Goal: Information Seeking & Learning: Find specific fact

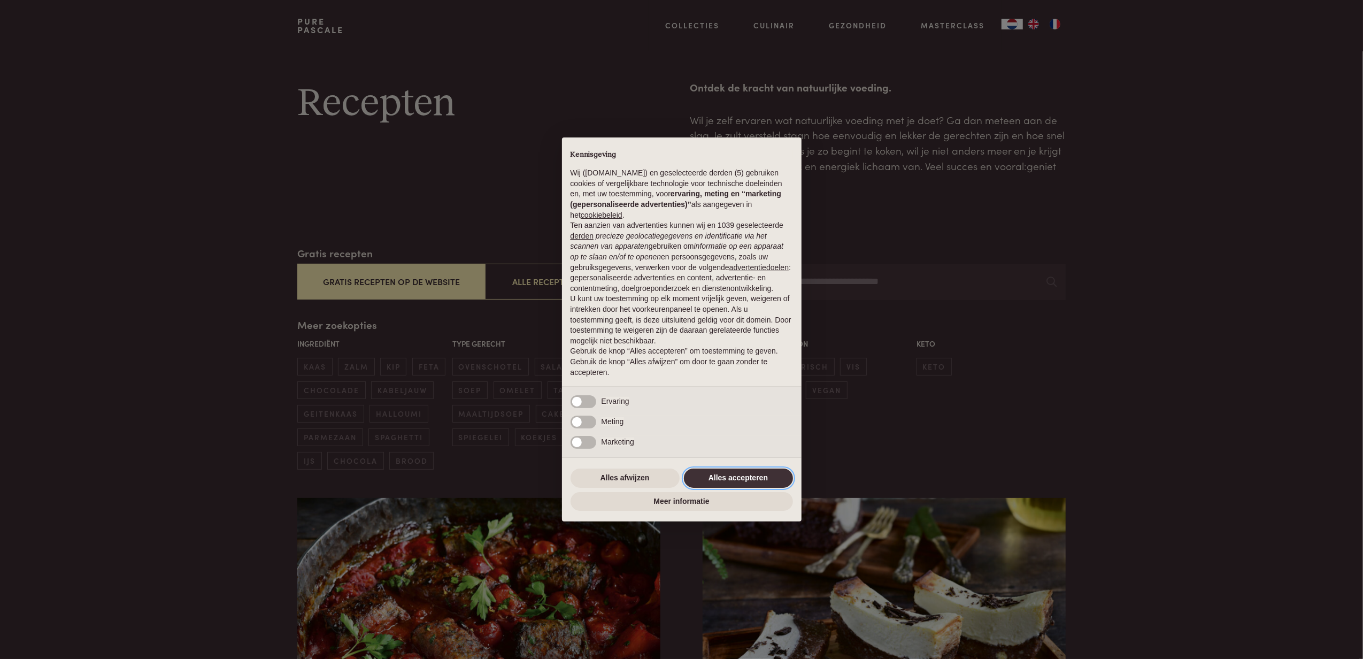
click at [709, 479] on button "Alles accepteren" at bounding box center [738, 477] width 109 height 19
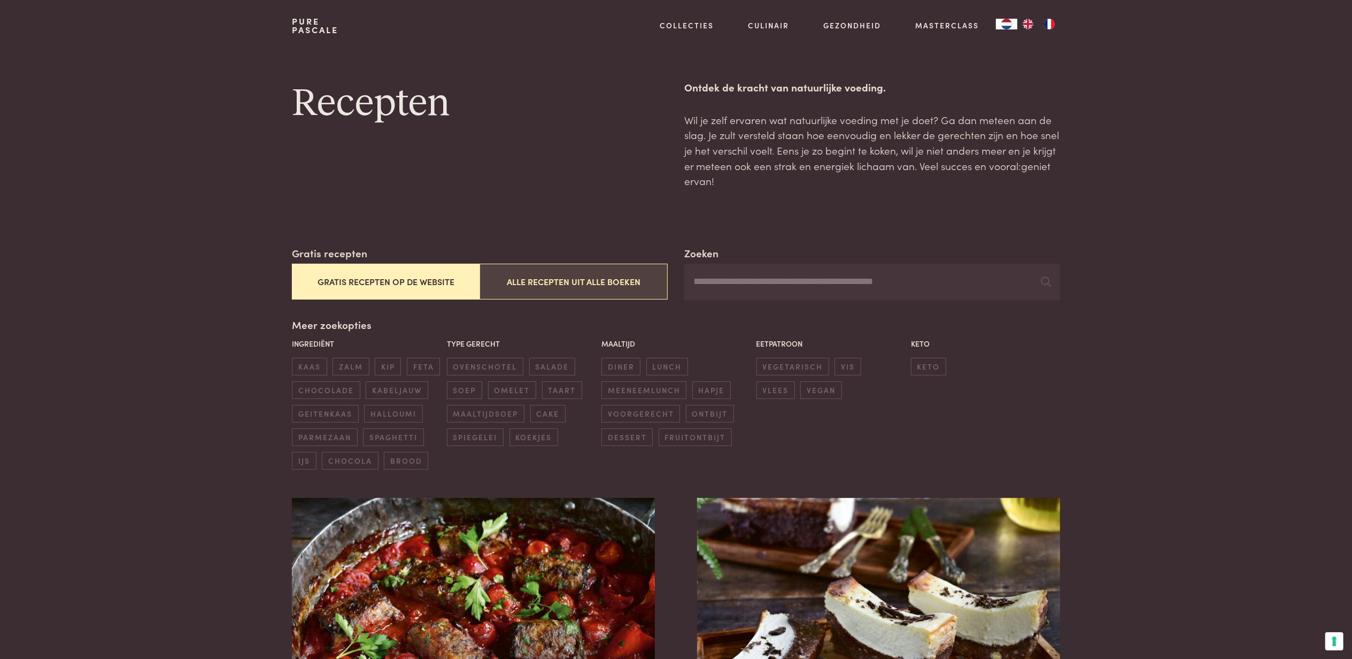
click at [551, 286] on button "Alle recepten uit alle boeken" at bounding box center [574, 282] width 188 height 36
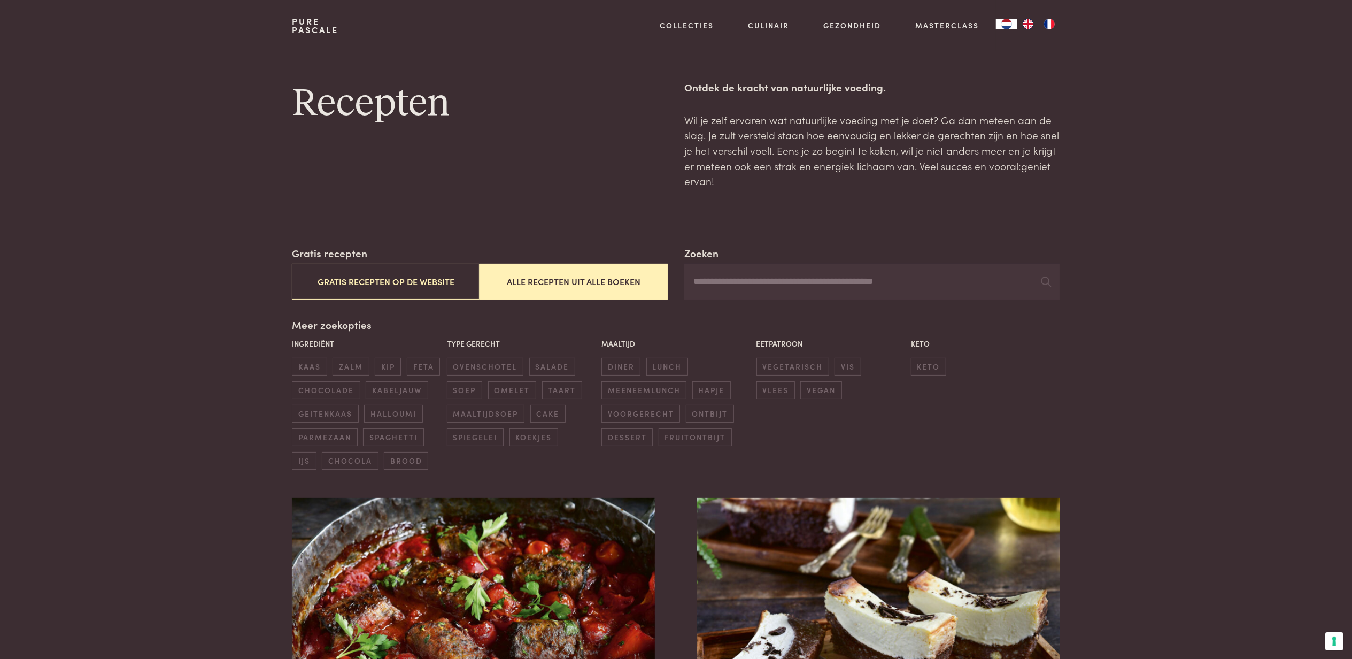
click at [730, 279] on input "Zoeken" at bounding box center [872, 282] width 375 height 36
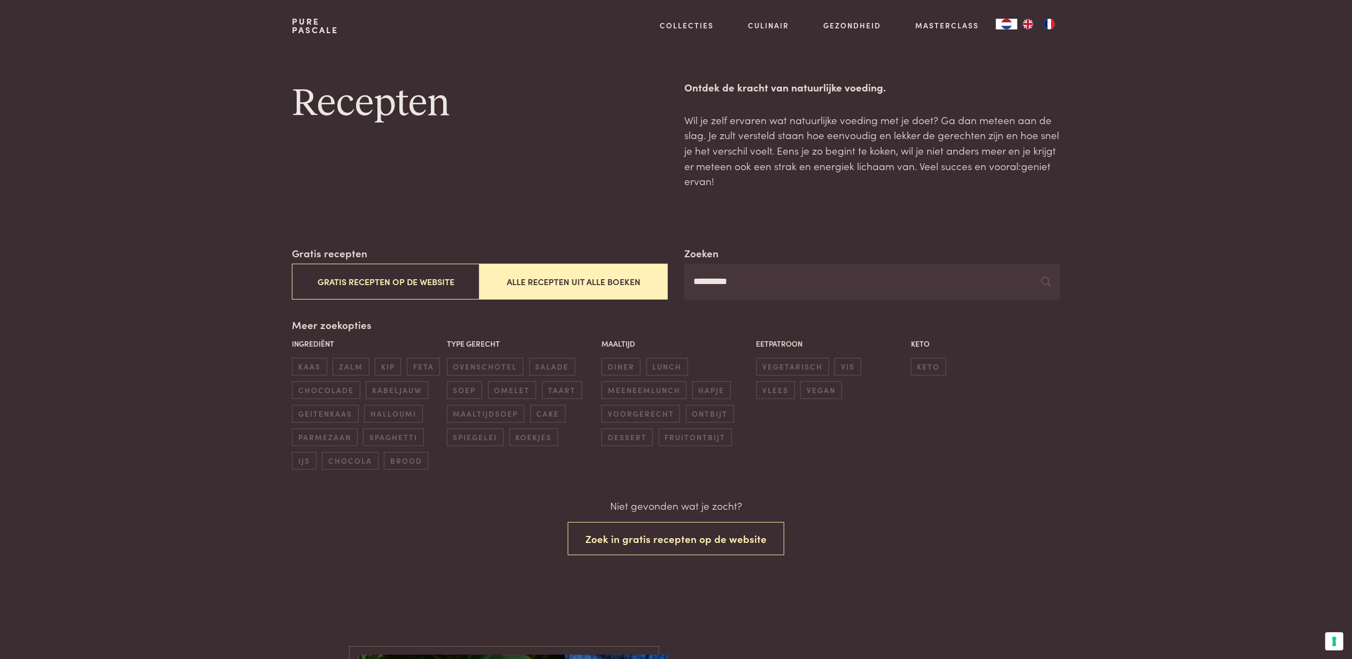
click at [737, 286] on input "*********" at bounding box center [872, 282] width 375 height 36
click at [694, 556] on button "Zoek in gratis recepten op de website" at bounding box center [676, 539] width 217 height 34
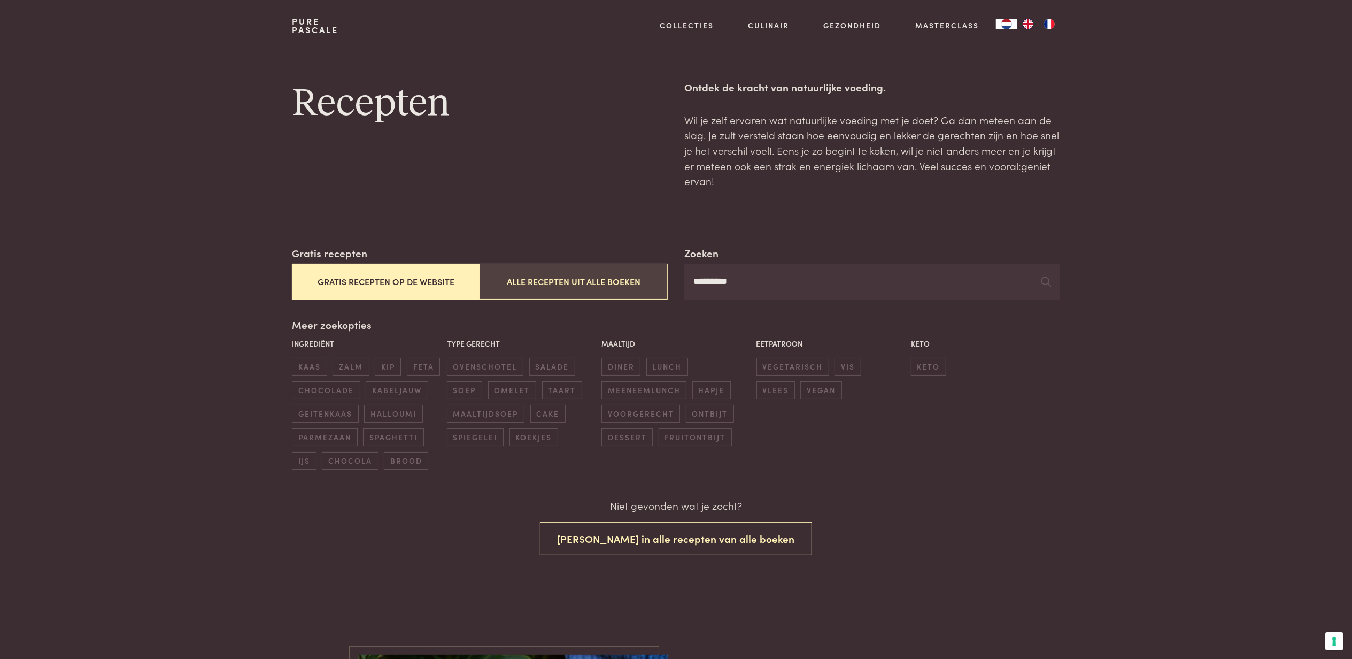
click at [617, 283] on button "Alle recepten uit alle boeken" at bounding box center [574, 282] width 188 height 36
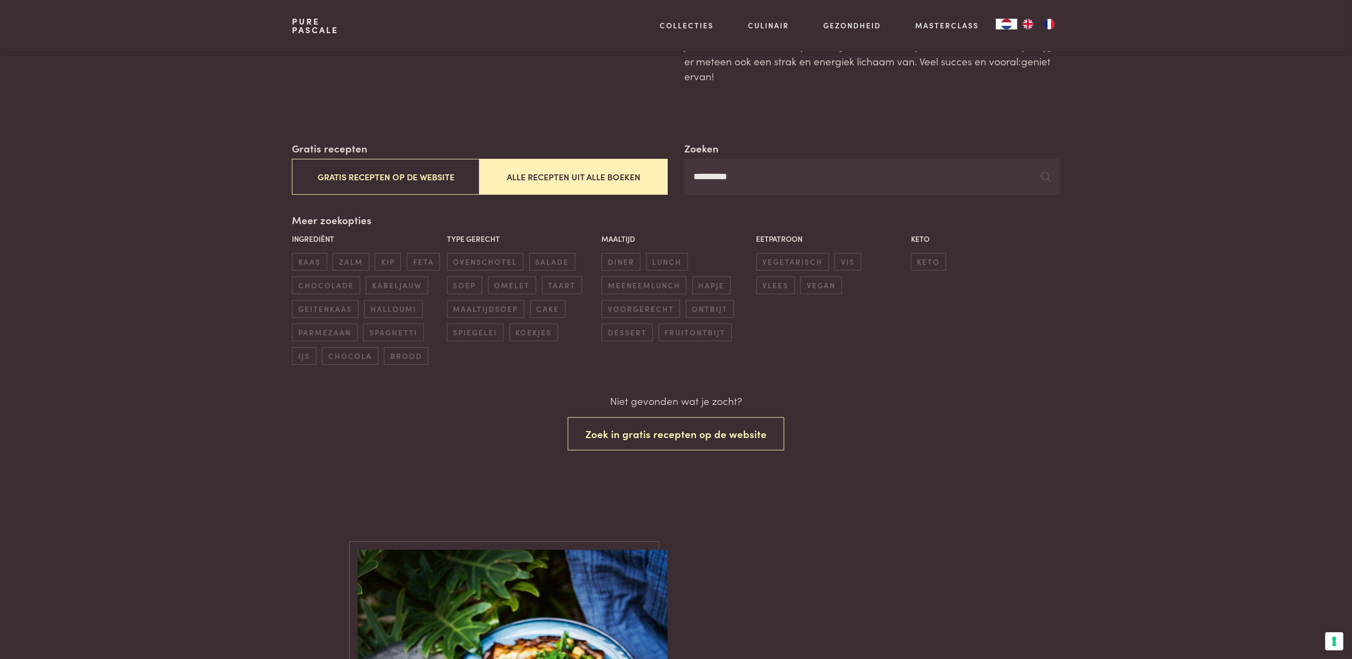
scroll to position [105, 0]
click at [655, 450] on button "Zoek in gratis recepten op de website" at bounding box center [676, 434] width 217 height 34
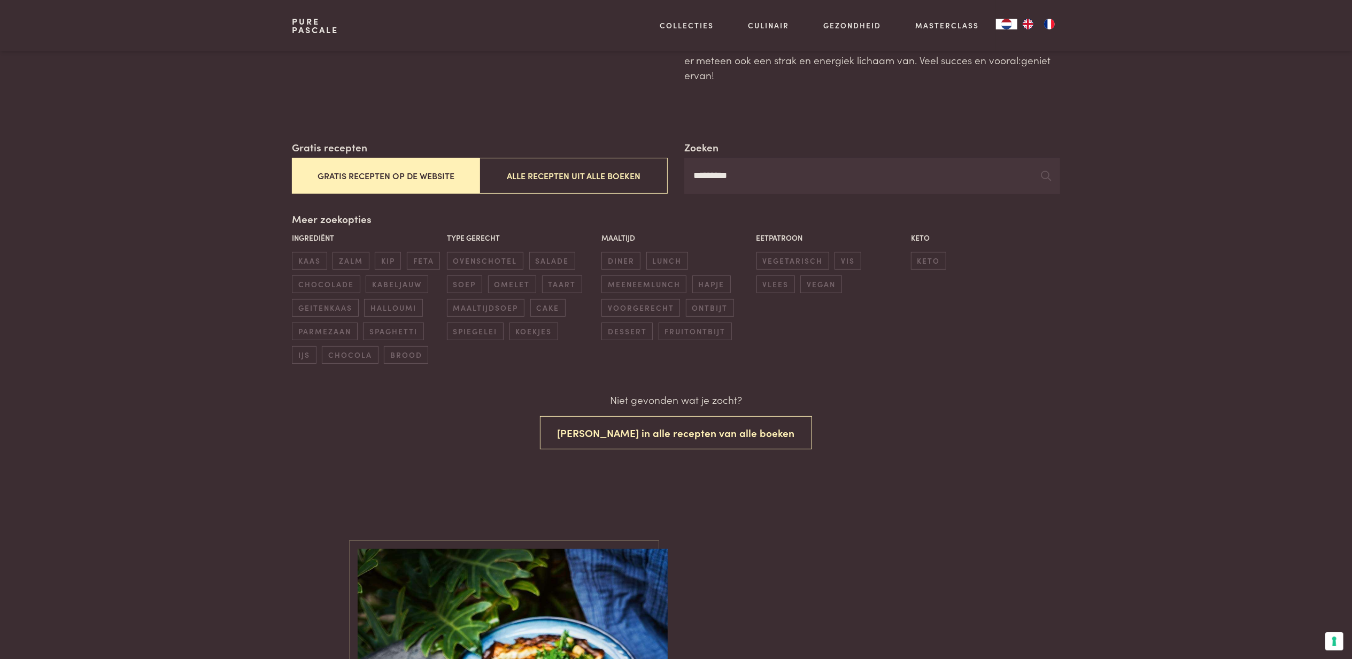
scroll to position [105, 0]
click at [709, 178] on input "*********" at bounding box center [872, 176] width 375 height 36
click at [418, 170] on button "Gratis recepten op de website" at bounding box center [386, 176] width 188 height 36
click at [486, 263] on span "ovenschotel" at bounding box center [485, 261] width 76 height 18
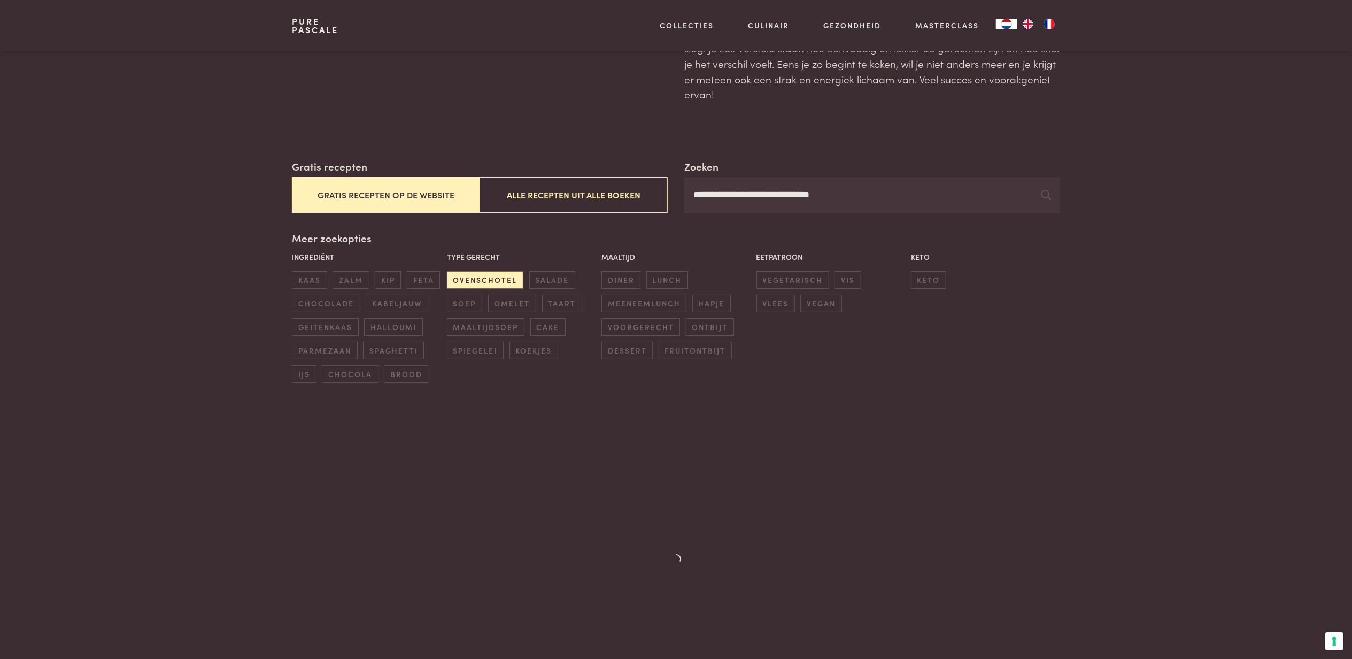
scroll to position [170, 0]
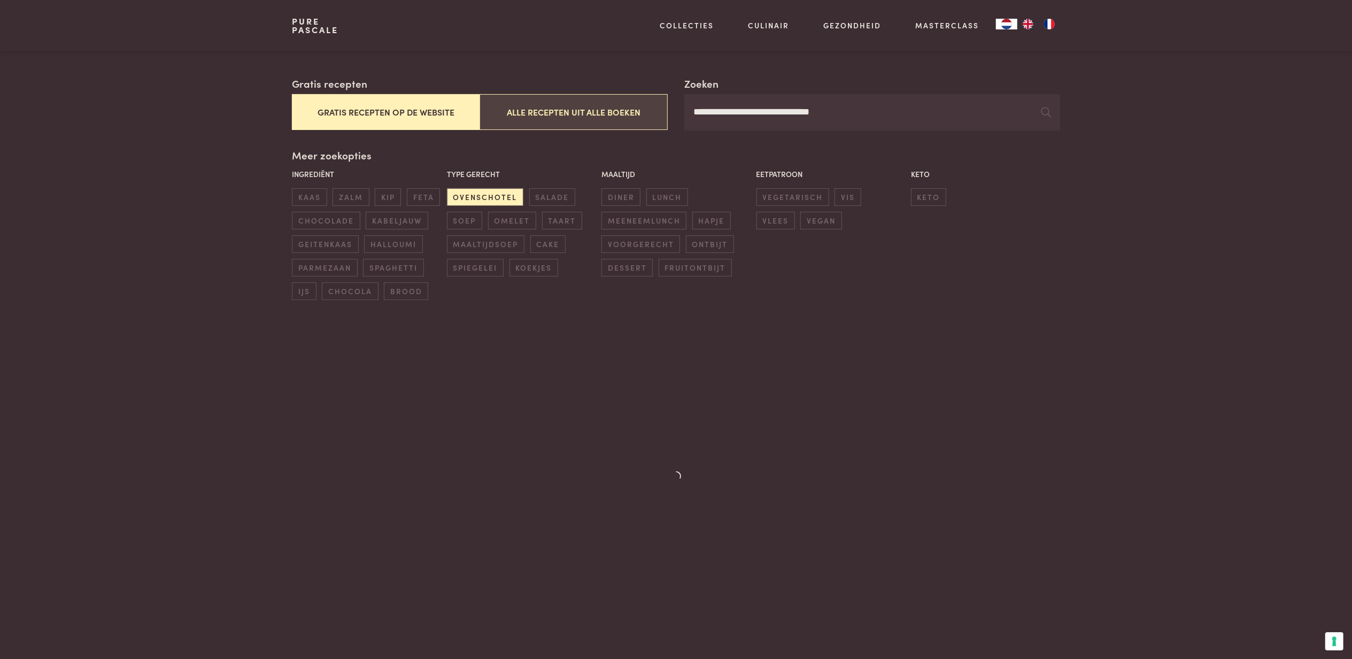
click at [589, 112] on button "Alle recepten uit alle boeken" at bounding box center [574, 112] width 188 height 36
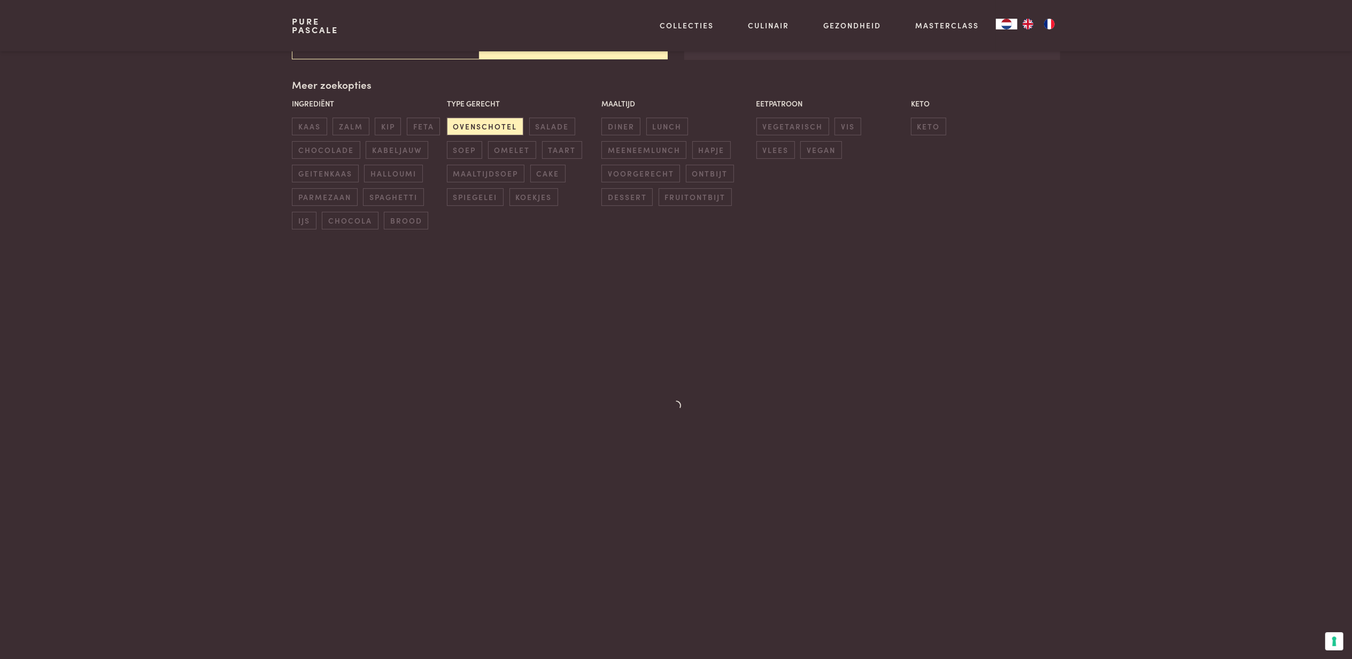
scroll to position [241, 0]
click at [505, 127] on span "ovenschotel" at bounding box center [485, 126] width 76 height 18
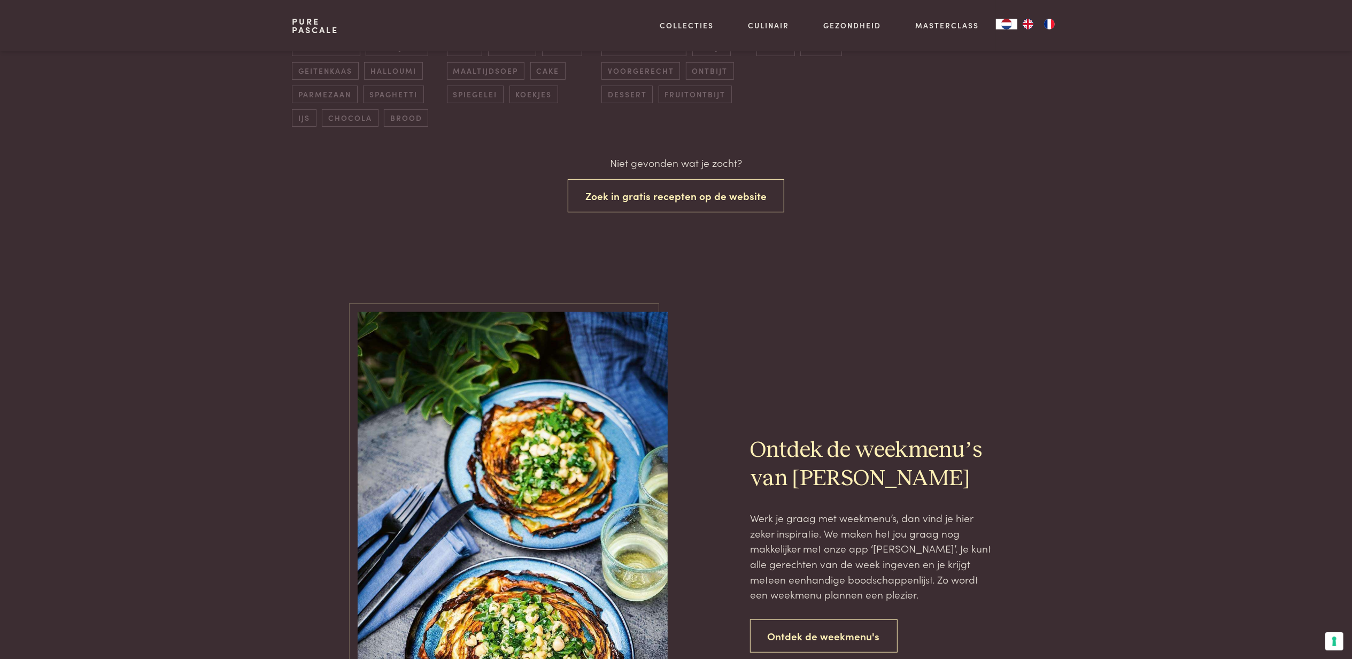
scroll to position [390, 0]
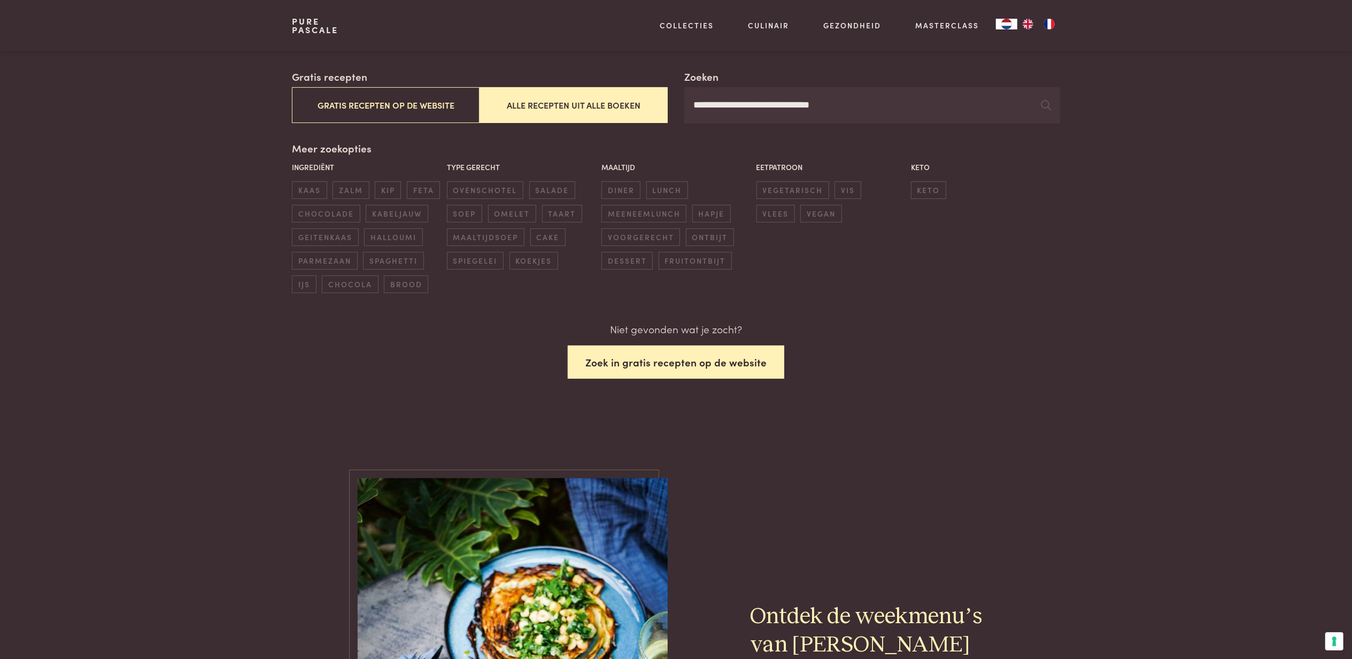
click at [658, 379] on button "Zoek in gratis recepten op de website" at bounding box center [676, 362] width 217 height 34
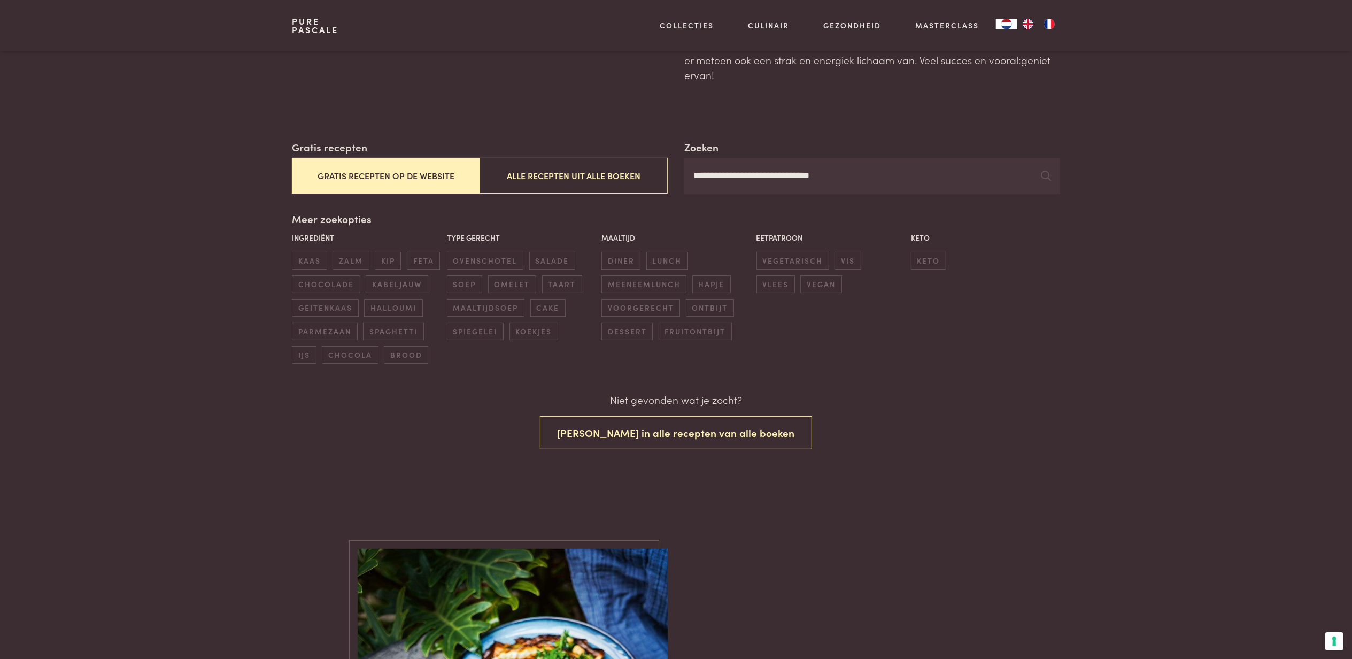
scroll to position [105, 0]
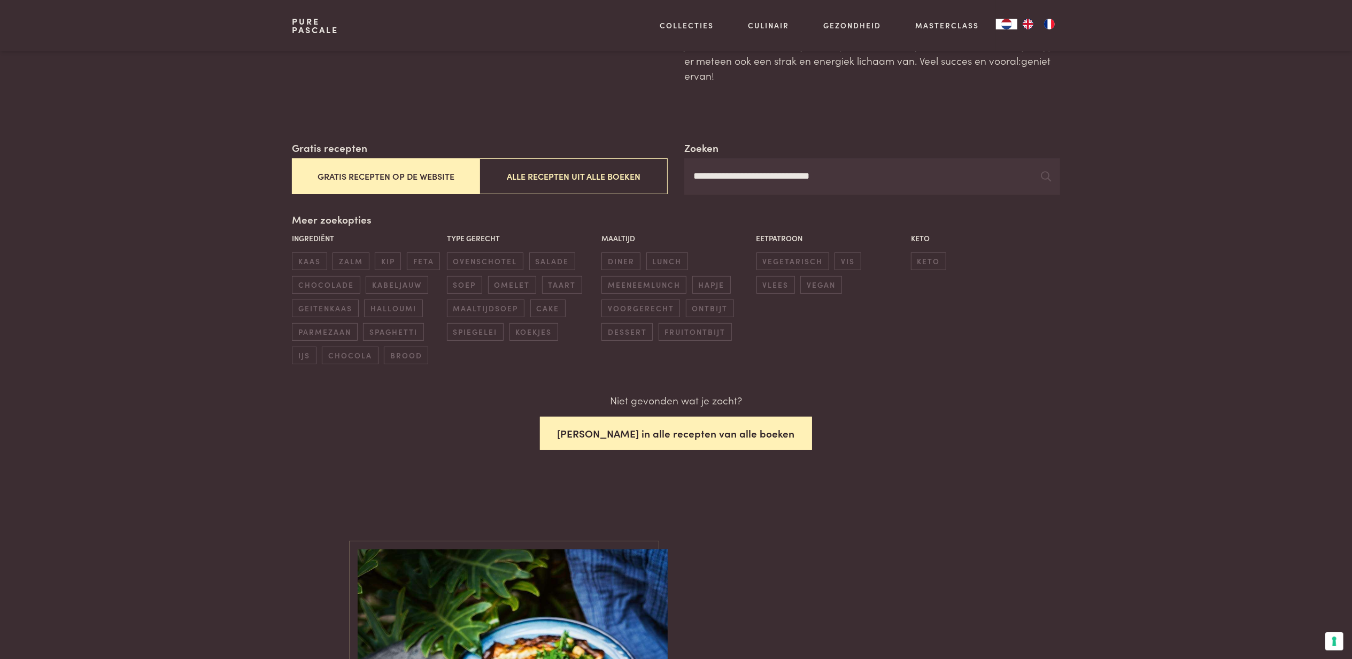
click at [722, 450] on button "[PERSON_NAME] in alle recepten van alle boeken" at bounding box center [676, 434] width 273 height 34
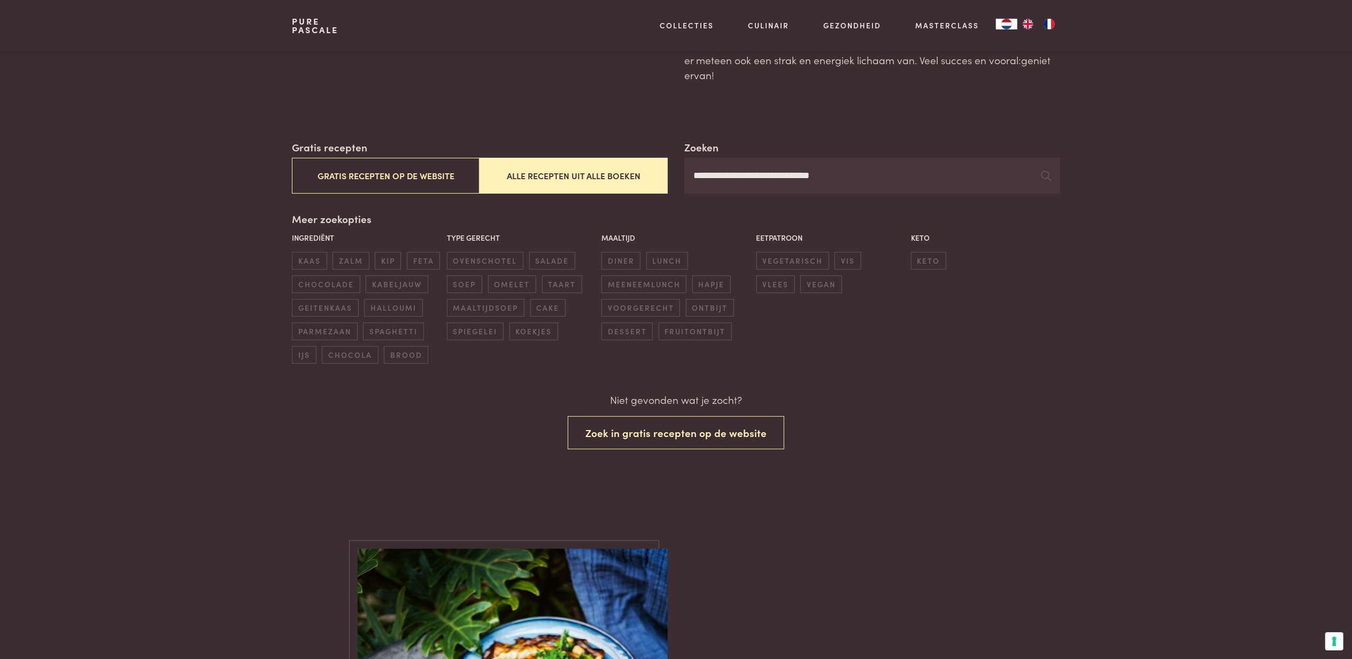
scroll to position [105, 0]
drag, startPoint x: 722, startPoint y: 175, endPoint x: 629, endPoint y: 175, distance: 93.1
click at [636, 175] on div "**********" at bounding box center [676, 167] width 768 height 55
type input "**********"
click at [711, 450] on button "Zoek in gratis recepten op de website" at bounding box center [676, 434] width 217 height 34
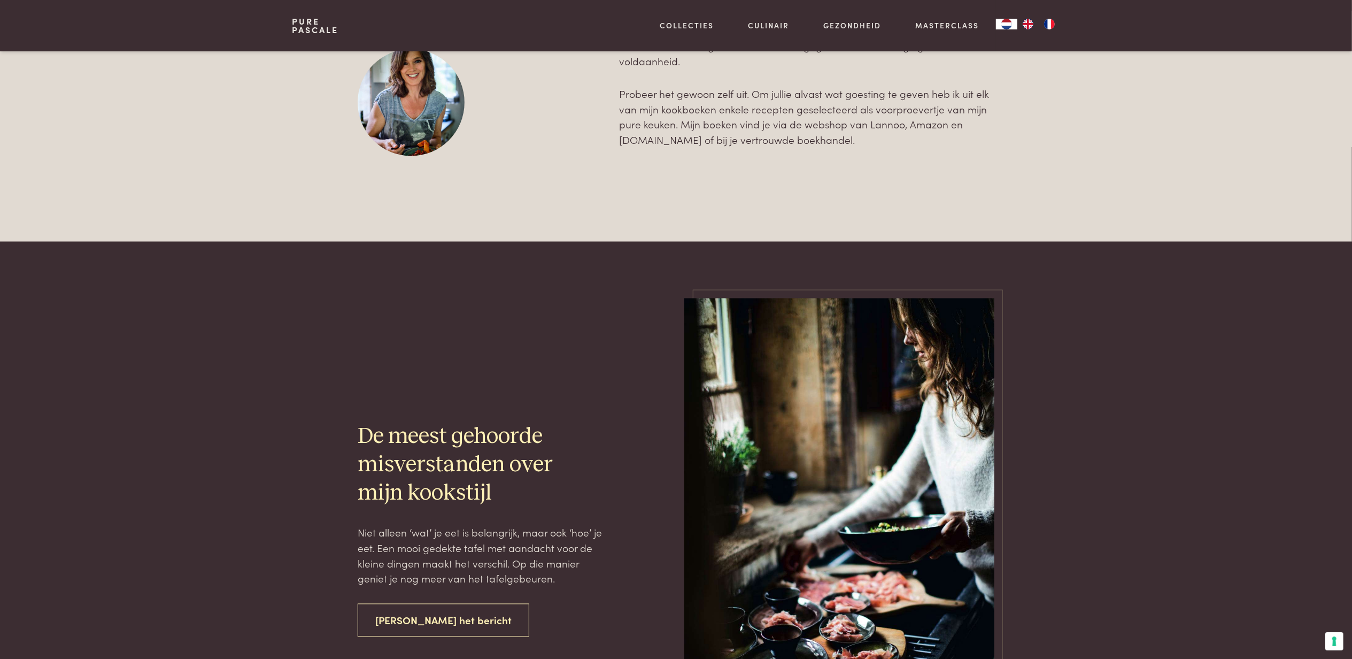
scroll to position [1817, 0]
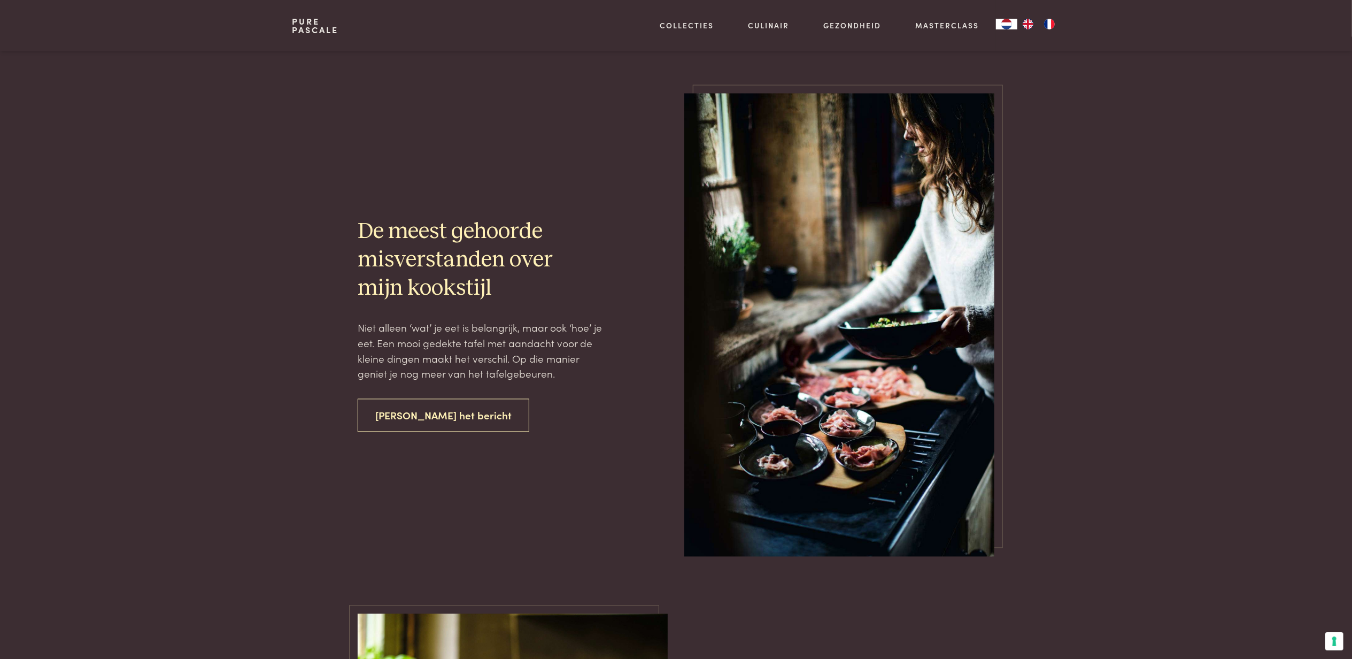
drag, startPoint x: 645, startPoint y: 453, endPoint x: 646, endPoint y: 445, distance: 8.1
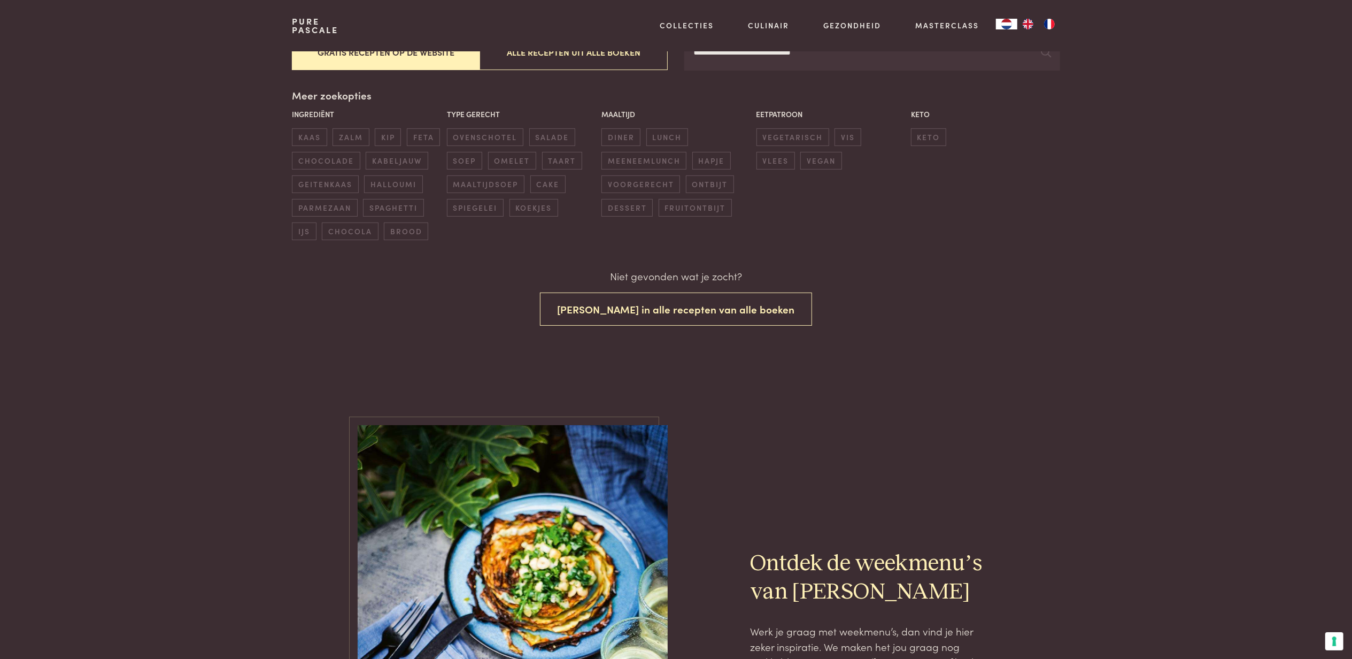
scroll to position [0, 0]
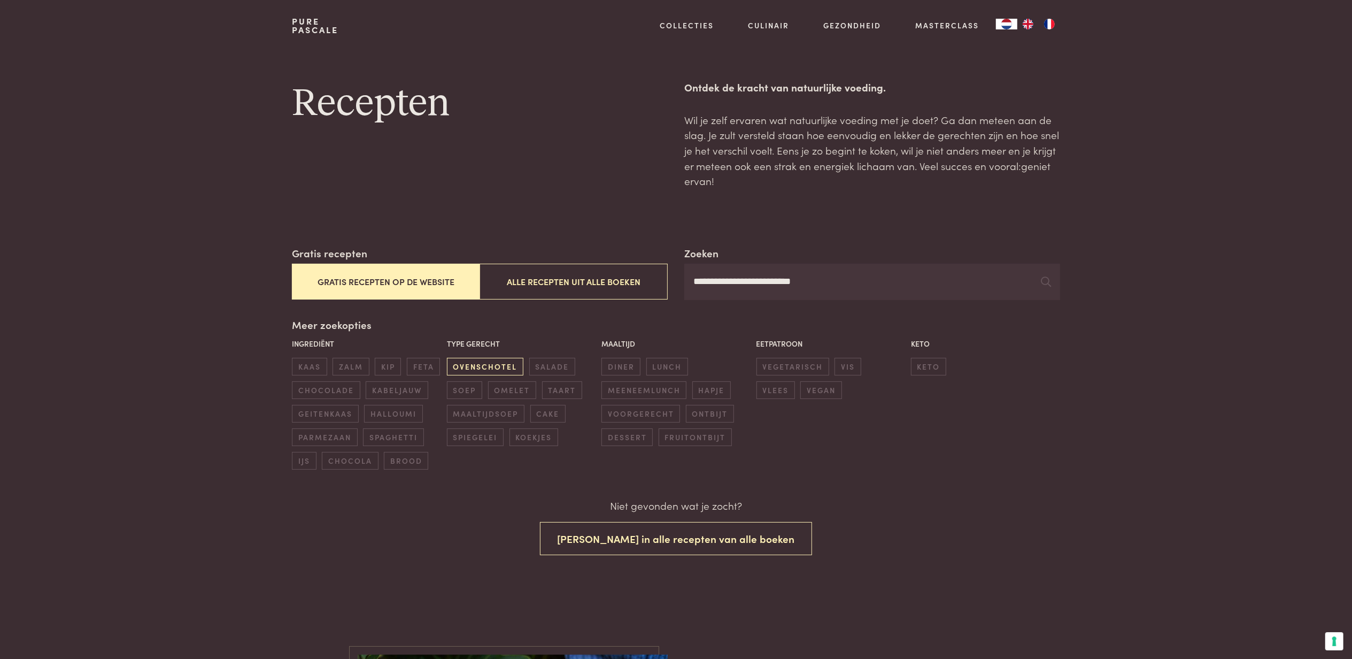
click at [487, 366] on span "ovenschotel" at bounding box center [485, 367] width 76 height 18
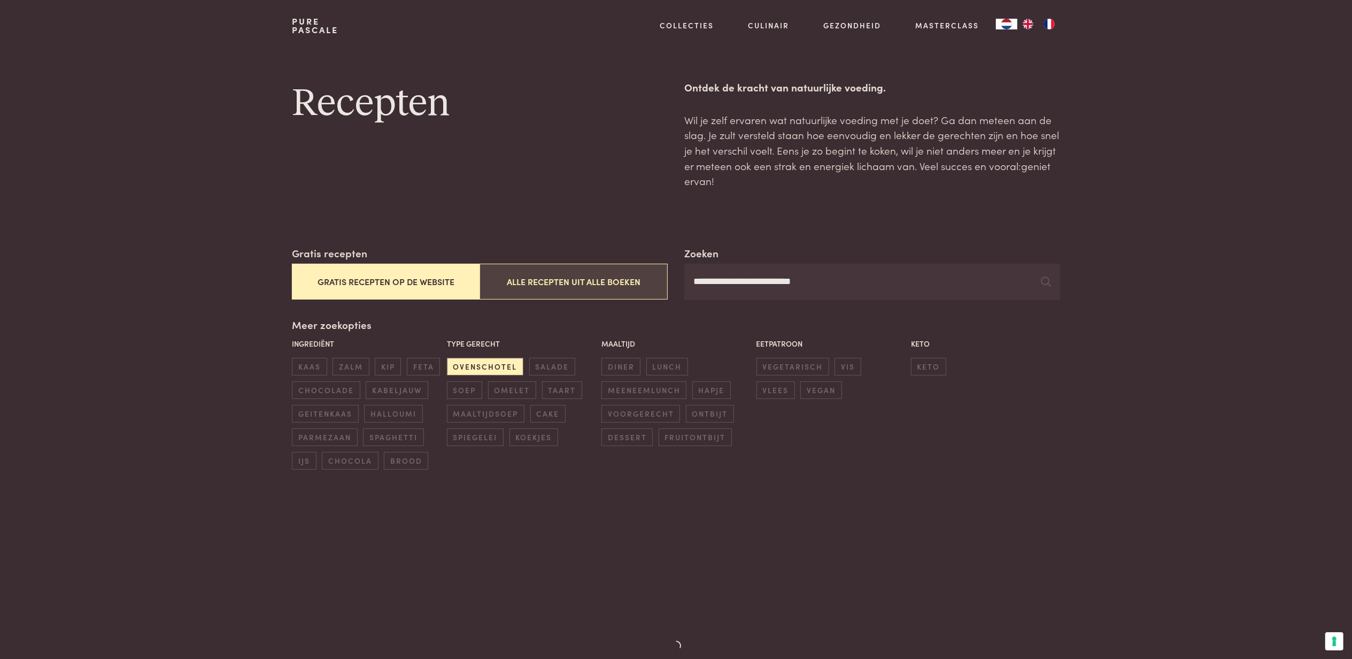
click at [558, 282] on button "Alle recepten uit alle boeken" at bounding box center [574, 282] width 188 height 36
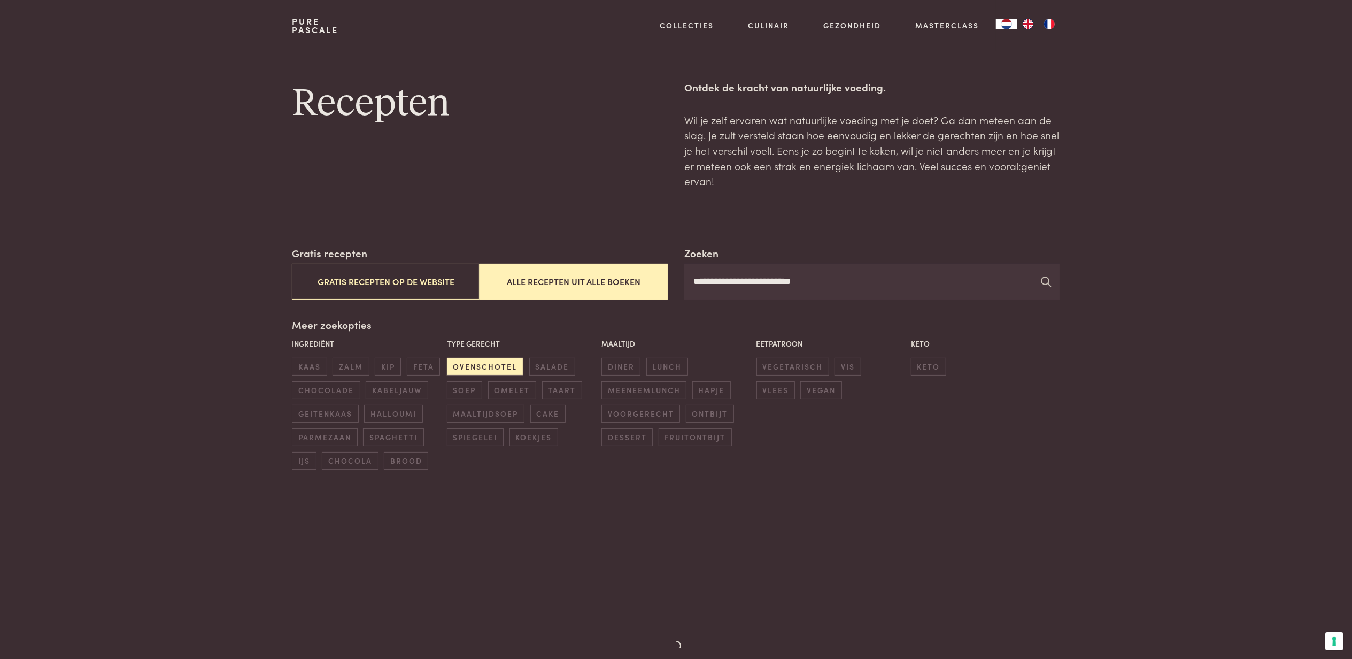
click at [1049, 283] on icon at bounding box center [1047, 281] width 10 height 10
click at [1046, 277] on icon at bounding box center [1047, 281] width 10 height 10
click at [1045, 278] on icon at bounding box center [1047, 281] width 10 height 10
click at [1044, 278] on icon at bounding box center [1047, 281] width 10 height 10
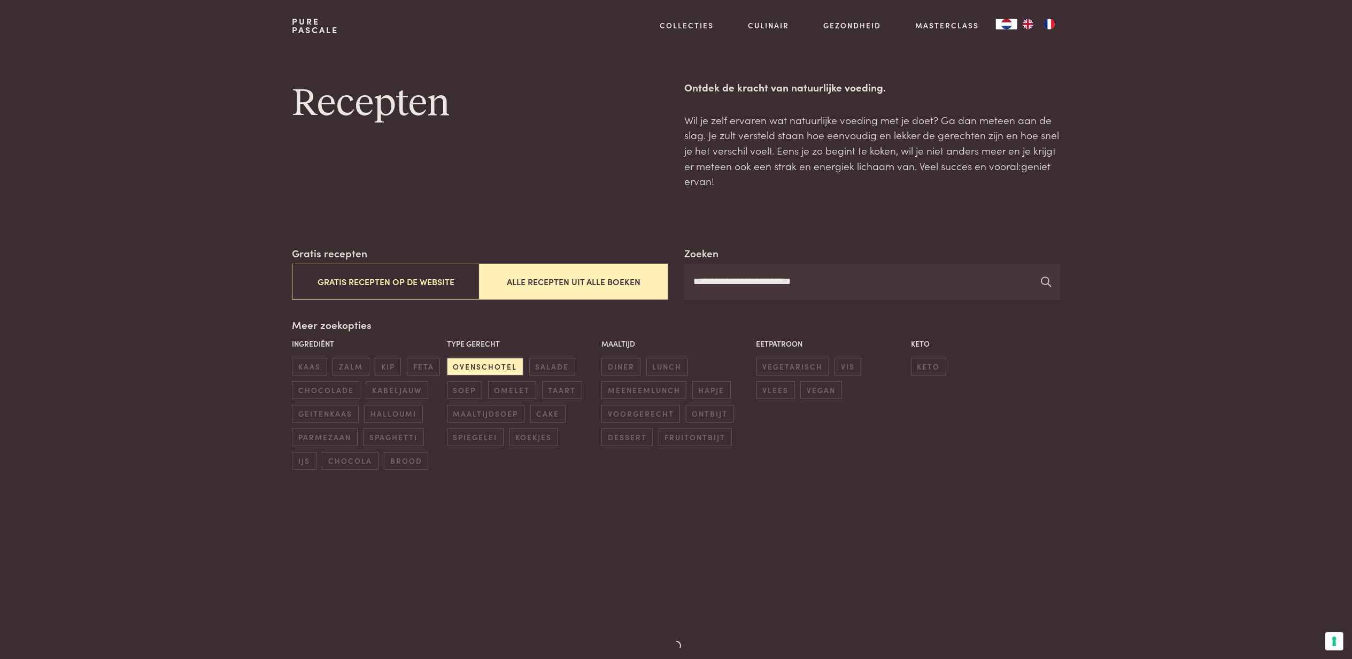
click at [1044, 278] on icon at bounding box center [1047, 281] width 10 height 10
click at [1043, 279] on icon at bounding box center [1047, 281] width 10 height 10
click at [417, 278] on button "Gratis recepten op de website" at bounding box center [386, 282] width 188 height 36
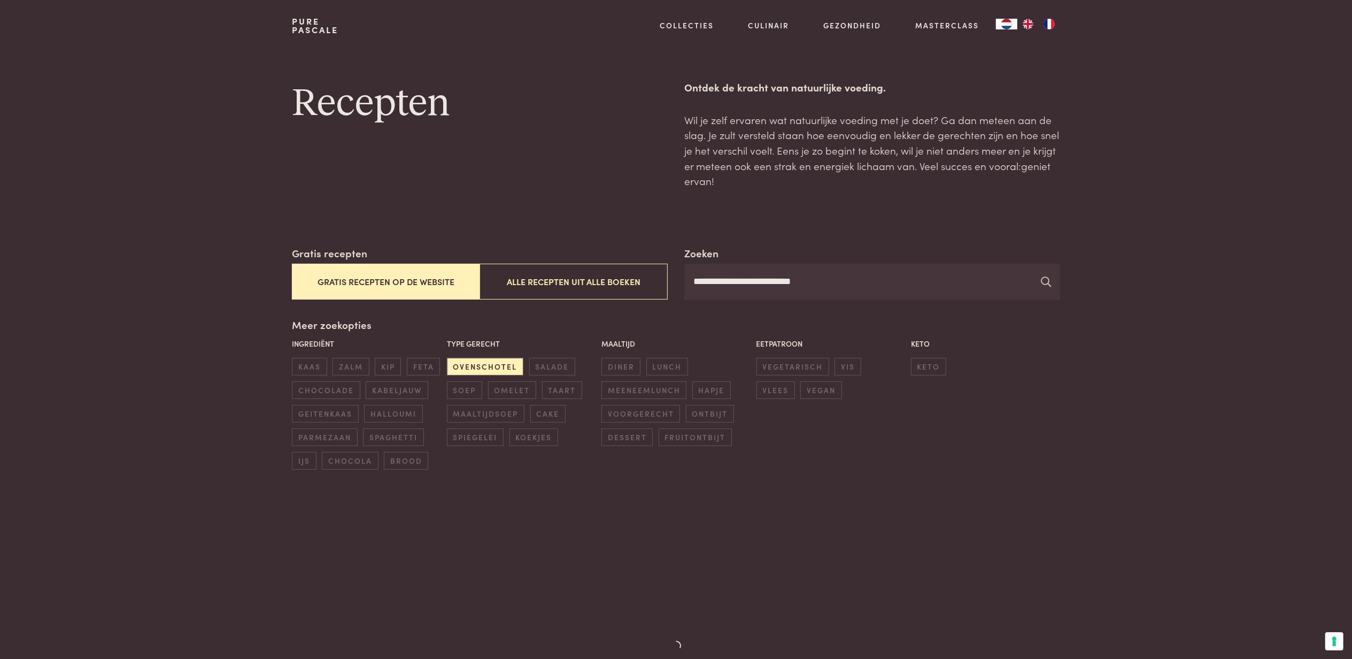
click at [1044, 282] on icon at bounding box center [1047, 281] width 10 height 10
click at [1043, 282] on icon at bounding box center [1047, 281] width 10 height 10
click at [1042, 282] on icon at bounding box center [1047, 281] width 10 height 10
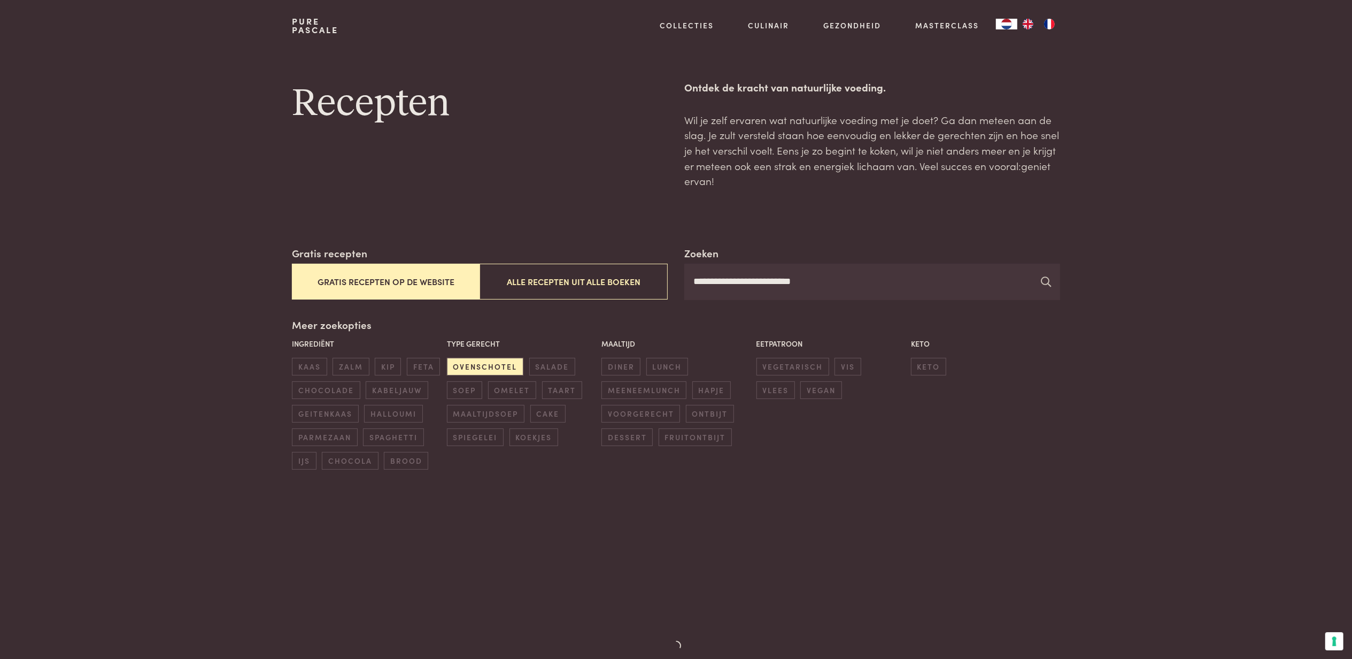
click at [1042, 282] on icon at bounding box center [1047, 281] width 10 height 10
click at [1021, 394] on div "Ingrediënt kaas zalm kip feta chocolade kabeljauw geitenkaas halloumi parmezaan…" at bounding box center [676, 403] width 774 height 137
click at [1008, 420] on div "Ingrediënt kaas zalm kip feta chocolade kabeljauw geitenkaas halloumi parmezaan…" at bounding box center [676, 403] width 774 height 137
